Goal: Task Accomplishment & Management: Manage account settings

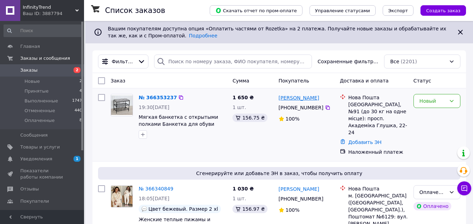
click at [306, 99] on link "[PERSON_NAME]" at bounding box center [299, 98] width 41 height 7
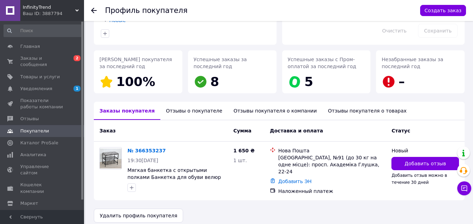
scroll to position [82, 0]
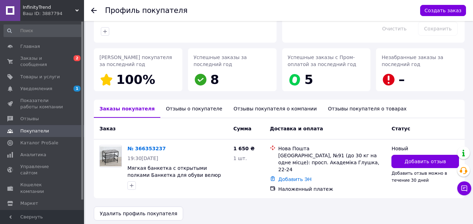
click at [194, 109] on div "Отзывы о покупателе" at bounding box center [194, 109] width 68 height 18
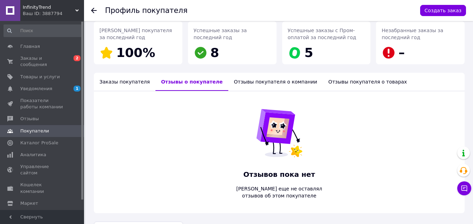
scroll to position [0, 0]
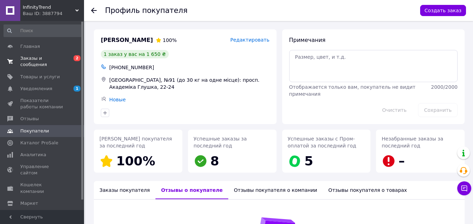
click at [49, 60] on span "Заказы и сообщения" at bounding box center [42, 61] width 44 height 13
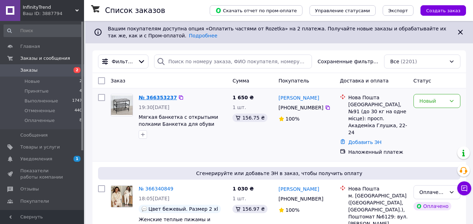
click at [158, 98] on link "№ 366353237" at bounding box center [158, 98] width 38 height 6
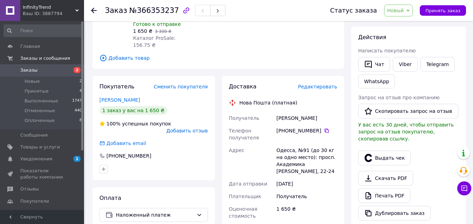
scroll to position [106, 0]
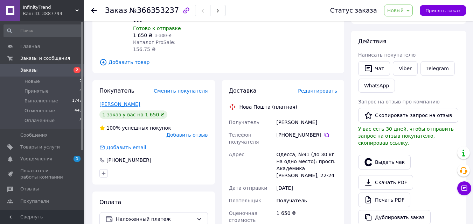
click at [129, 102] on link "[PERSON_NAME]" at bounding box center [119, 105] width 41 height 6
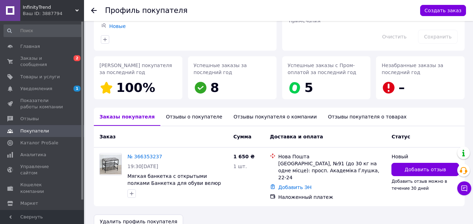
scroll to position [82, 0]
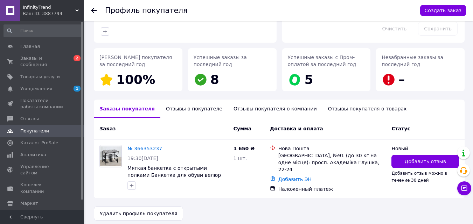
click at [172, 109] on div "Отзывы о покупателе" at bounding box center [194, 109] width 68 height 18
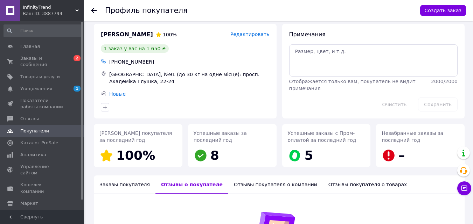
scroll to position [0, 0]
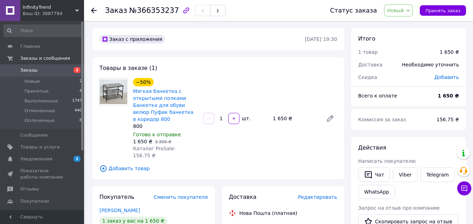
click at [44, 67] on link "Заказы 2" at bounding box center [43, 70] width 86 height 12
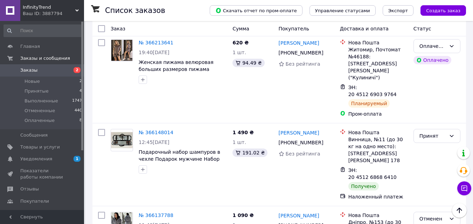
scroll to position [595, 0]
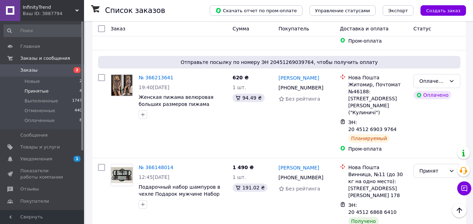
click at [38, 91] on span "Принятые" at bounding box center [37, 91] width 24 height 6
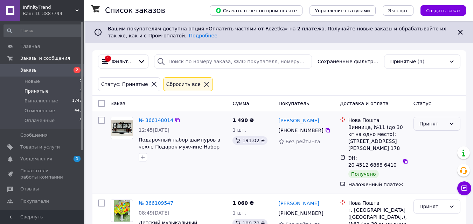
click at [454, 125] on icon at bounding box center [452, 124] width 6 height 6
click at [436, 137] on li "Выполнен" at bounding box center [437, 139] width 46 height 13
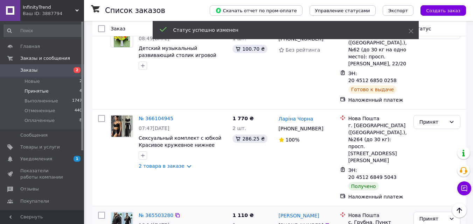
scroll to position [175, 0]
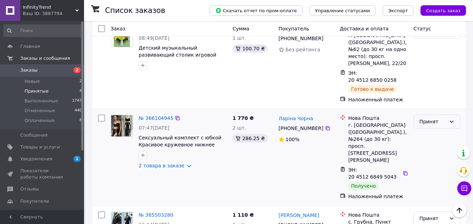
click at [452, 119] on icon at bounding box center [452, 122] width 6 height 6
click at [437, 109] on li "Выполнен" at bounding box center [437, 109] width 46 height 13
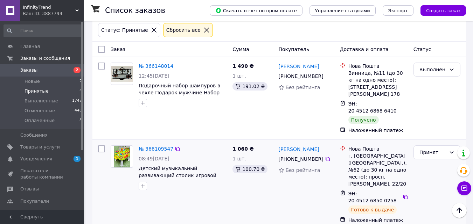
scroll to position [37, 0]
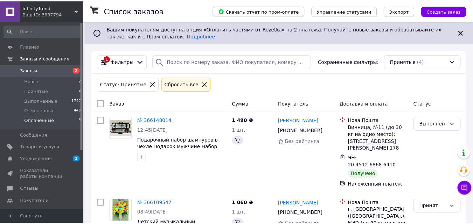
scroll to position [37, 0]
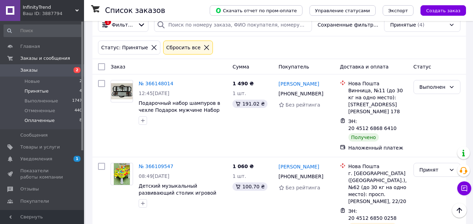
click at [54, 120] on li "Оплаченные 8" at bounding box center [43, 122] width 86 height 13
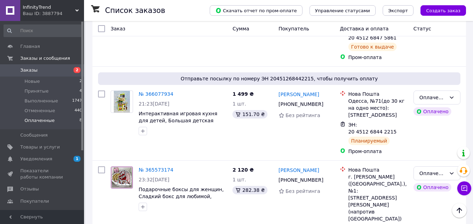
scroll to position [556, 0]
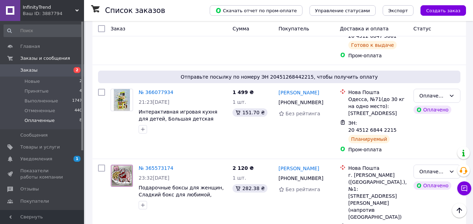
click at [51, 70] on span "Заказы" at bounding box center [42, 70] width 44 height 6
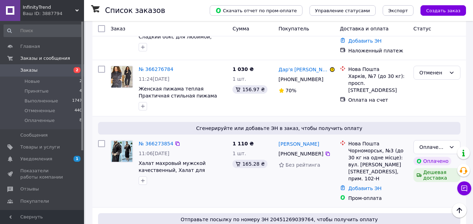
scroll to position [420, 0]
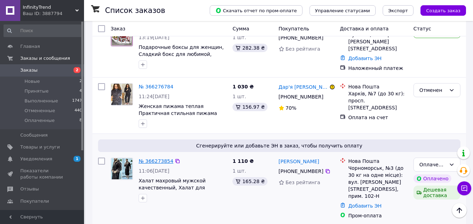
click at [156, 159] on link "№ 366273854" at bounding box center [156, 162] width 35 height 6
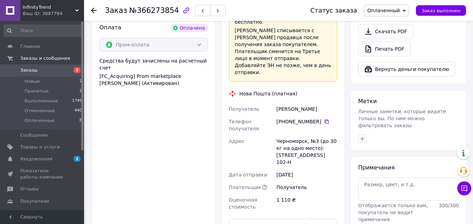
scroll to position [525, 0]
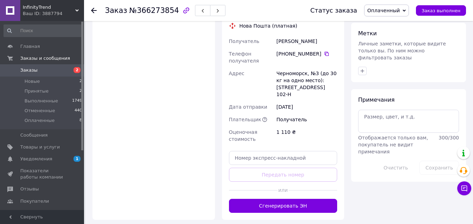
click at [301, 199] on button "Сгенерировать ЭН" at bounding box center [283, 206] width 109 height 14
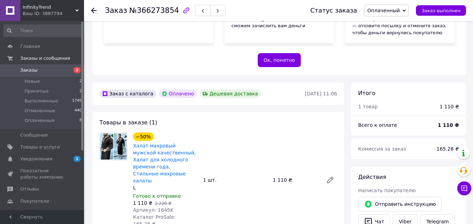
scroll to position [175, 0]
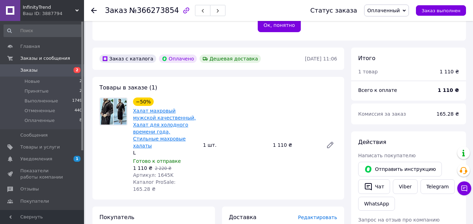
click at [177, 108] on link "Халат махровый мужской качественный, Халат для холодного времени года, Стильные…" at bounding box center [164, 128] width 63 height 41
click at [95, 8] on icon at bounding box center [94, 11] width 6 height 6
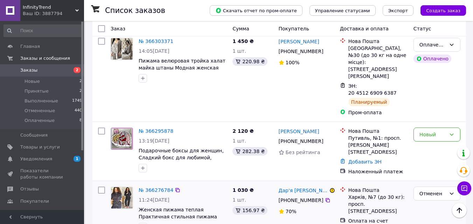
scroll to position [281, 0]
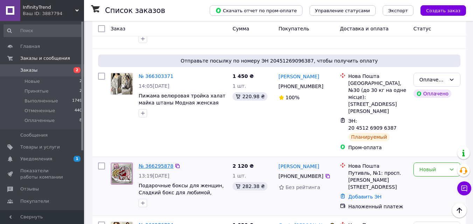
click at [157, 163] on link "№ 366295878" at bounding box center [156, 166] width 35 height 6
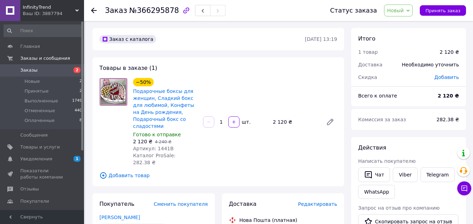
click at [50, 70] on span "Заказы" at bounding box center [42, 70] width 44 height 6
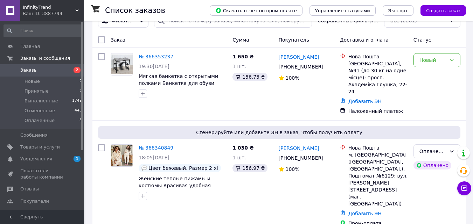
scroll to position [53, 0]
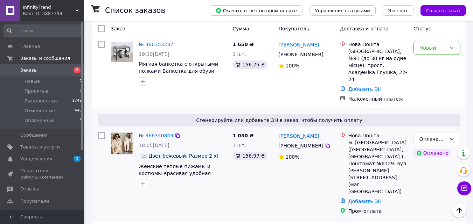
click at [147, 133] on link "№ 366340849" at bounding box center [156, 136] width 35 height 6
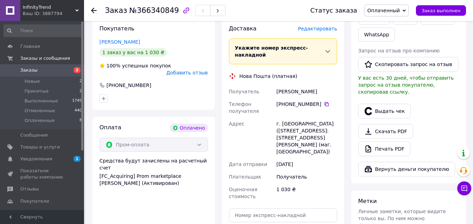
scroll to position [403, 0]
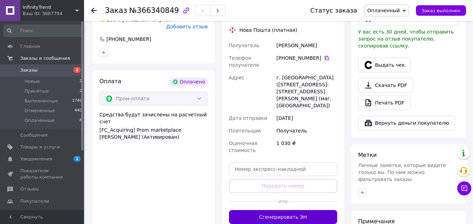
click at [300, 210] on button "Сгенерировать ЭН" at bounding box center [283, 217] width 109 height 14
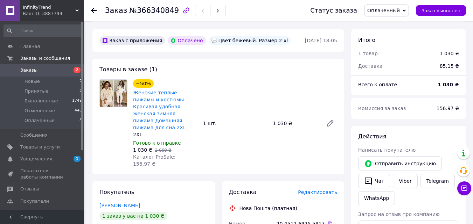
scroll to position [158, 0]
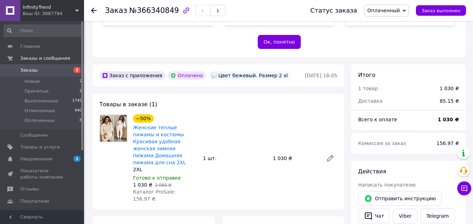
click at [51, 69] on span "Заказы" at bounding box center [42, 70] width 44 height 6
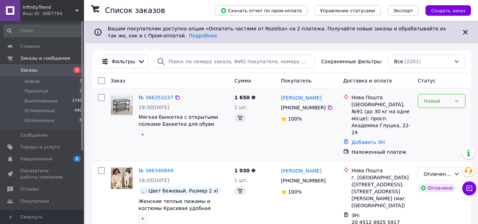
click at [454, 101] on icon at bounding box center [457, 101] width 6 height 6
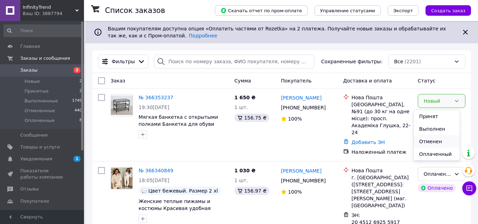
click at [437, 141] on li "Отменен" at bounding box center [437, 141] width 46 height 13
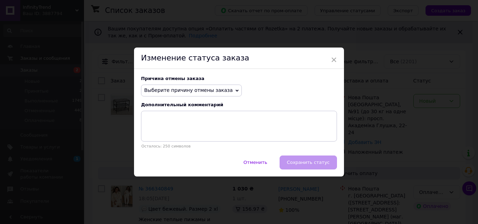
click at [236, 90] on icon at bounding box center [237, 90] width 3 height 3
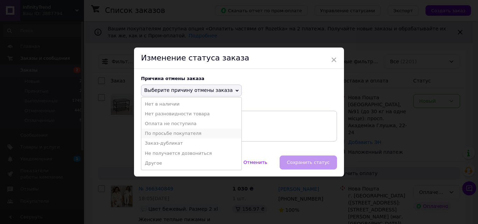
click at [183, 133] on li "По просьбе покупателя" at bounding box center [191, 134] width 100 height 10
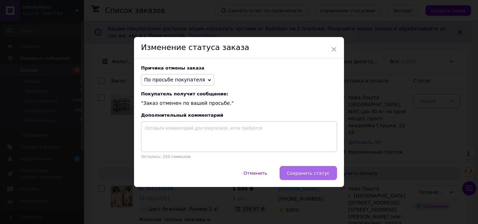
click at [301, 173] on span "Сохранить статус" at bounding box center [308, 173] width 43 height 5
